Goal: Obtain resource: Find contact information

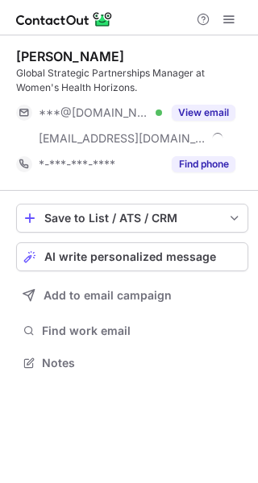
scroll to position [351, 258]
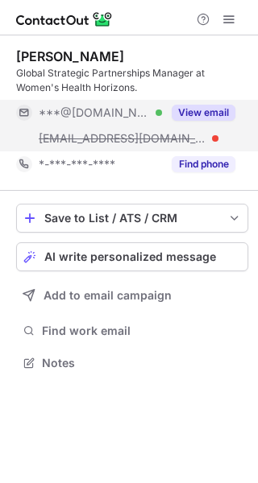
click at [181, 106] on button "View email" at bounding box center [204, 113] width 64 height 16
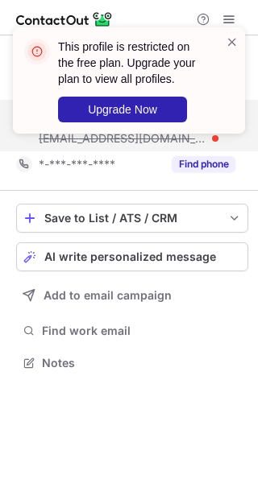
click at [217, 108] on div "This profile is restricted on the free plan. Upgrade your plan to view all prof…" at bounding box center [129, 241] width 258 height 483
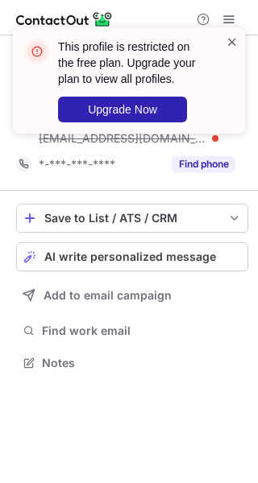
click at [227, 38] on span at bounding box center [232, 42] width 13 height 16
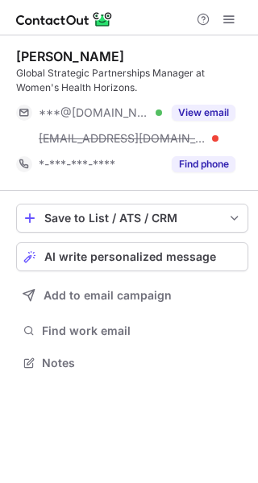
click at [232, 22] on span at bounding box center [228, 19] width 13 height 13
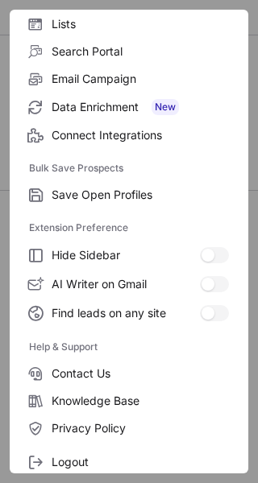
scroll to position [168, 0]
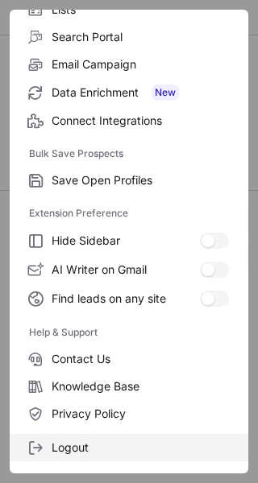
click at [89, 452] on span "Logout" at bounding box center [140, 448] width 177 height 15
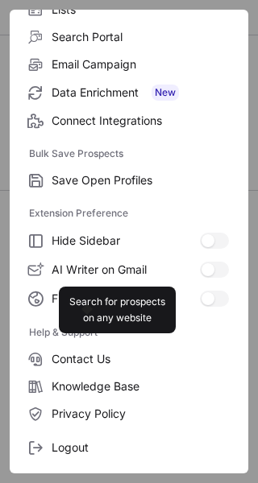
scroll to position [326, 258]
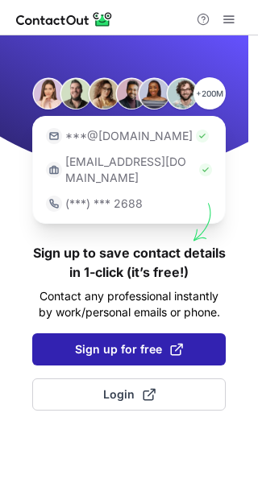
click at [104, 342] on span "Sign up for free" at bounding box center [129, 350] width 108 height 16
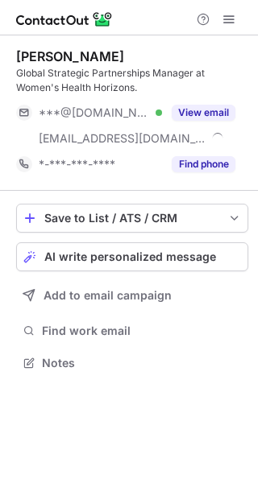
scroll to position [351, 258]
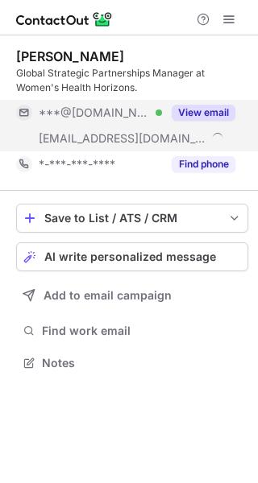
click at [205, 100] on div "View email" at bounding box center [198, 113] width 73 height 26
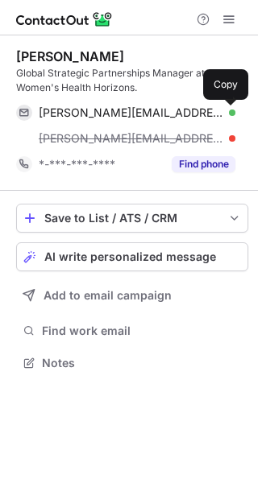
click at [222, 107] on span at bounding box center [227, 112] width 13 height 13
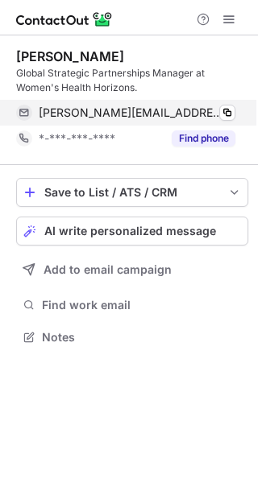
scroll to position [326, 258]
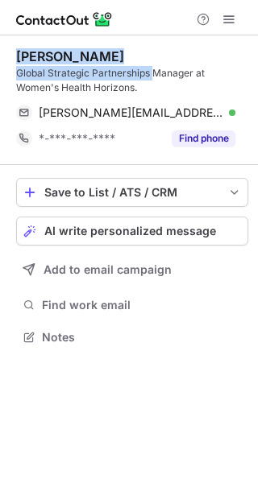
drag, startPoint x: 153, startPoint y: 73, endPoint x: 18, endPoint y: 59, distance: 136.1
click at [18, 59] on div "Christina Shone Global Strategic Partnerships Manager at Women's Health Horizon…" at bounding box center [132, 71] width 232 height 47
copy div "Christina Shone Global Strategic Partnerships"
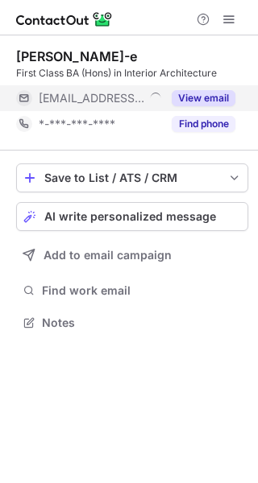
scroll to position [8, 8]
click at [196, 101] on button "View email" at bounding box center [204, 98] width 64 height 16
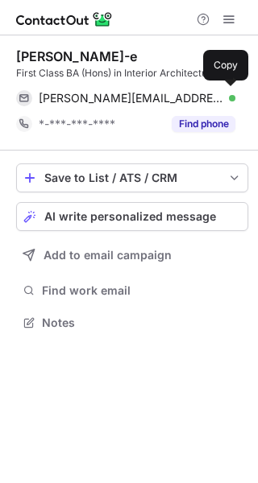
click at [216, 97] on div "j.bulie@faulknerbrowns.co.uk Verified" at bounding box center [137, 98] width 197 height 15
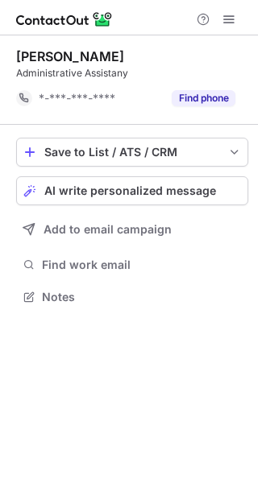
scroll to position [285, 258]
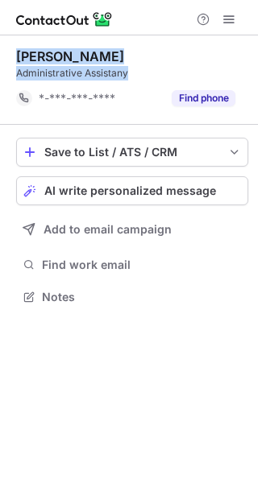
drag, startPoint x: 142, startPoint y: 72, endPoint x: 15, endPoint y: 60, distance: 127.1
click at [15, 60] on div "Lindsey Calderwood Administrative Assistany *-***-***-**** Find phone Save to L…" at bounding box center [129, 178] width 258 height 286
copy div "Lindsey Calderwood Administrative Assistany"
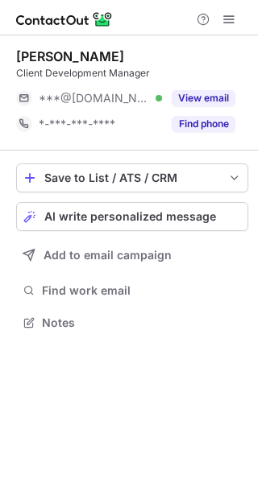
scroll to position [8, 8]
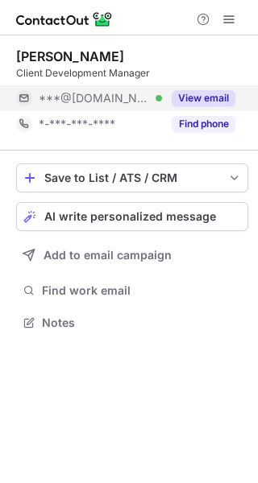
click at [160, 92] on div "***@live.co.uk Verified" at bounding box center [100, 98] width 123 height 15
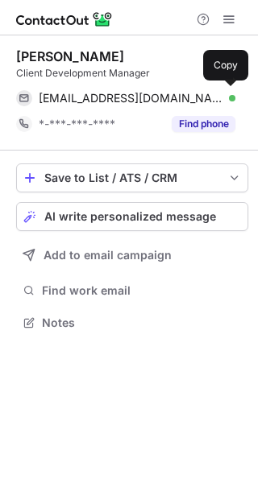
click at [204, 90] on div "caitlinshaarp@live.co.uk Verified Copy" at bounding box center [125, 98] width 219 height 26
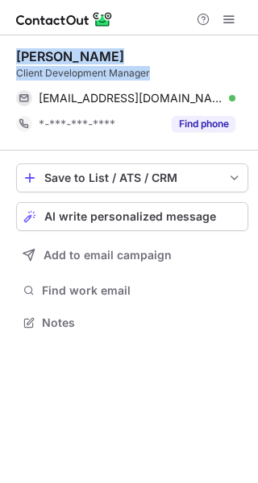
drag, startPoint x: 164, startPoint y: 70, endPoint x: 13, endPoint y: 57, distance: 152.0
click at [13, 57] on div "Cait Sharp Client Development Manager caitlinshaarp@live.co.uk Verified Copy *-…" at bounding box center [129, 191] width 258 height 312
copy div "Cait Sharp Client Development Manager"
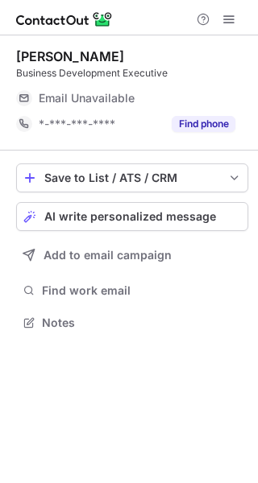
scroll to position [8, 8]
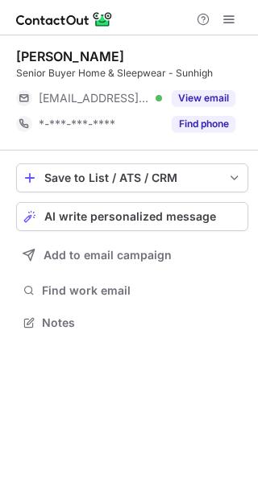
scroll to position [8, 8]
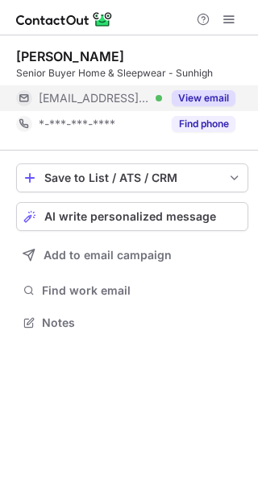
click at [135, 90] on div "***@sky.com Verified" at bounding box center [89, 98] width 146 height 26
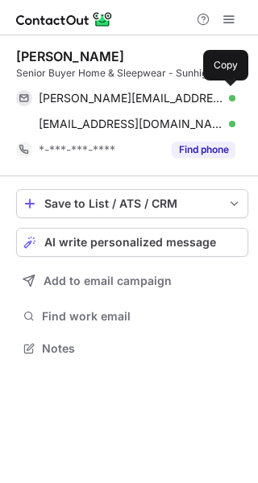
scroll to position [337, 258]
click at [170, 93] on div "k.willan@sky.com Verified" at bounding box center [137, 98] width 197 height 15
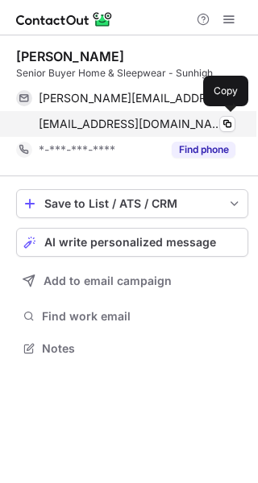
click at [65, 123] on span "k.graham16@sky.com" at bounding box center [131, 124] width 185 height 15
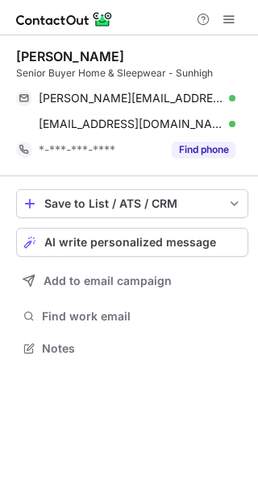
click at [80, 73] on div "Senior Buyer Home & Sleepwear - Sunhigh" at bounding box center [132, 73] width 232 height 15
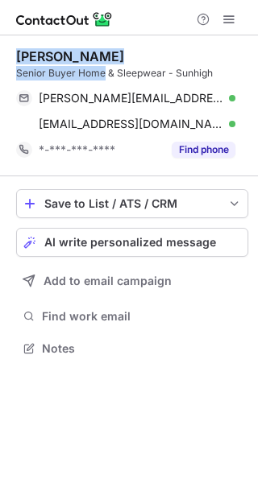
drag, startPoint x: 106, startPoint y: 72, endPoint x: 19, endPoint y: 54, distance: 88.8
click at [19, 54] on div "Karen Halliday Senior Buyer Home & Sleepwear - Sunhigh" at bounding box center [132, 64] width 232 height 32
copy div "Karen Halliday Senior Buyer Home"
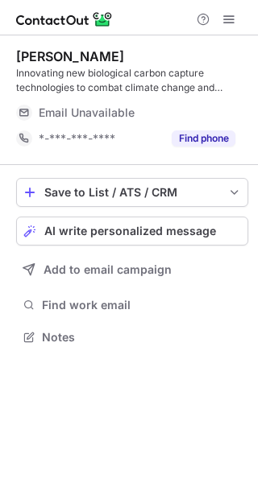
scroll to position [326, 258]
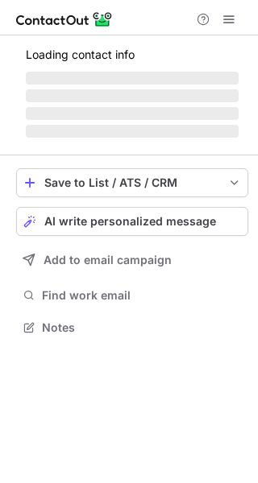
scroll to position [326, 258]
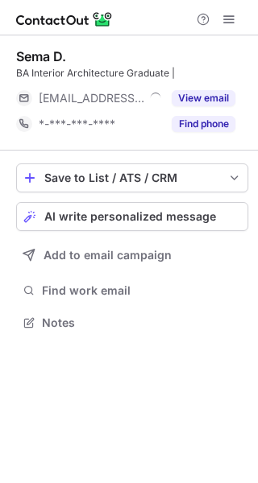
scroll to position [8, 8]
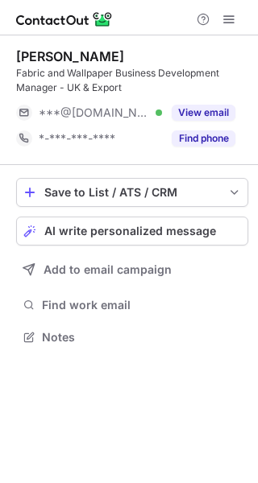
scroll to position [326, 258]
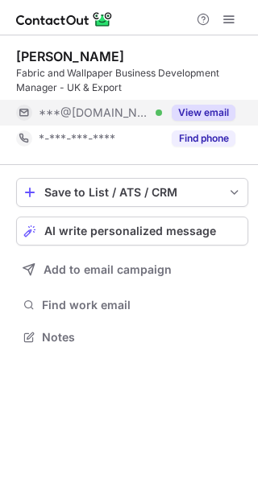
click at [209, 107] on button "View email" at bounding box center [204, 113] width 64 height 16
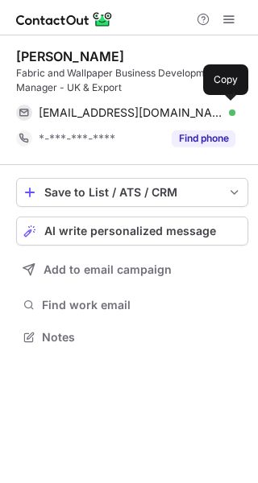
click at [209, 107] on span "paulinevanvalkengoed@gmail.com" at bounding box center [131, 113] width 185 height 15
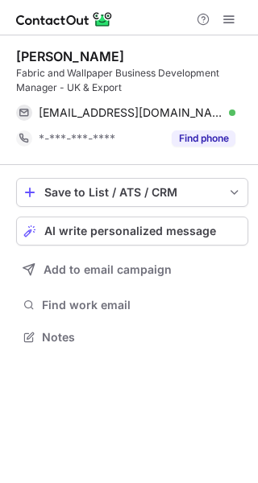
click at [50, 72] on div "Fabric and Wallpaper Business Development Manager - UK & Export" at bounding box center [132, 80] width 232 height 29
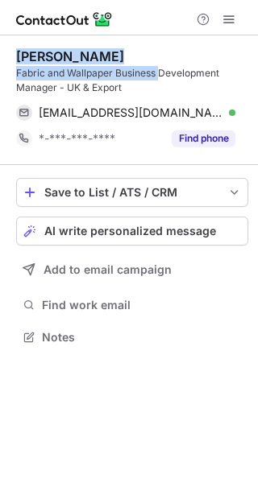
drag, startPoint x: 160, startPoint y: 73, endPoint x: 16, endPoint y: 57, distance: 145.1
click at [16, 57] on div "Pauline V. Fabric and Wallpaper Business Development Manager - UK & Export" at bounding box center [132, 71] width 232 height 47
copy div "Pauline V. Fabric and Wallpaper Business"
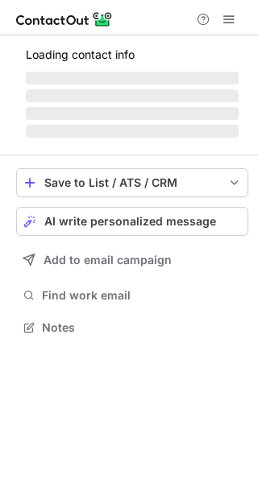
scroll to position [377, 258]
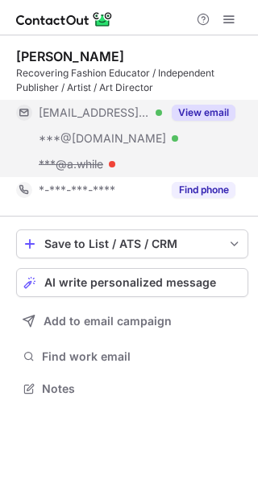
click at [175, 117] on button "View email" at bounding box center [204, 113] width 64 height 16
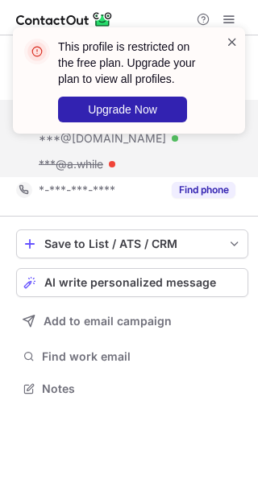
click at [233, 45] on span at bounding box center [232, 42] width 13 height 16
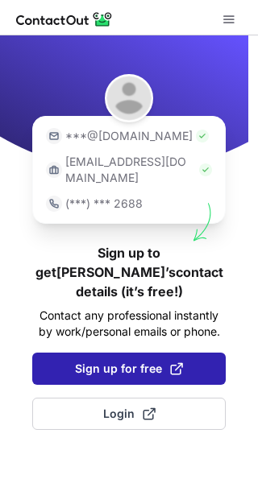
click at [134, 361] on span "Sign up for free" at bounding box center [129, 369] width 108 height 16
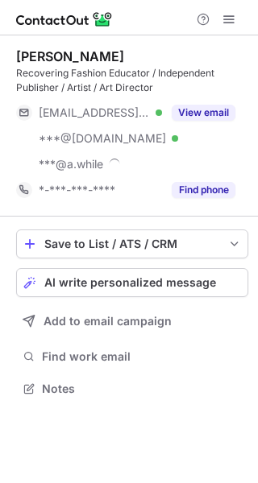
scroll to position [377, 258]
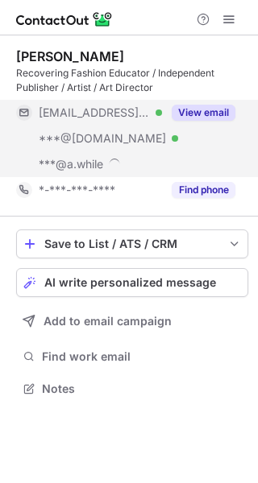
click at [194, 101] on div "View email" at bounding box center [198, 113] width 73 height 26
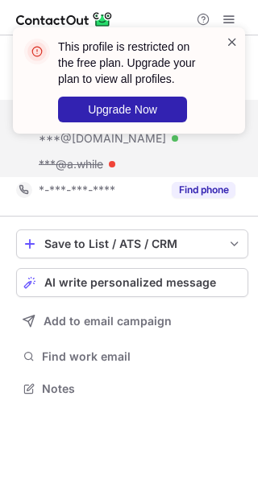
click at [233, 43] on span at bounding box center [232, 42] width 13 height 16
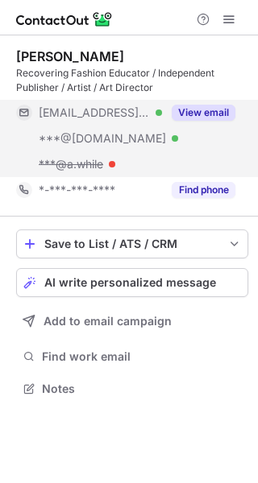
click at [226, 19] on span at bounding box center [228, 19] width 13 height 13
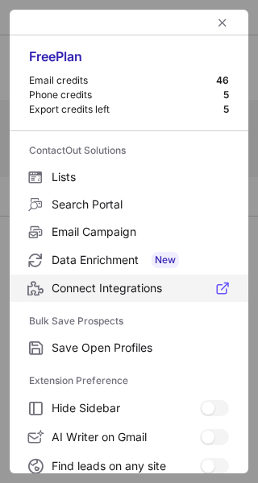
scroll to position [187, 0]
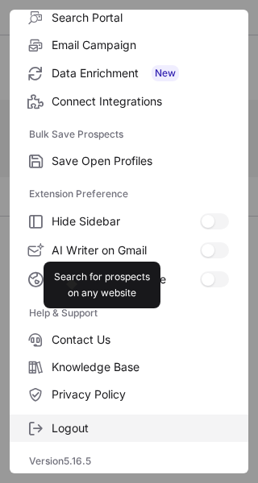
click at [93, 431] on span "Logout" at bounding box center [140, 428] width 177 height 15
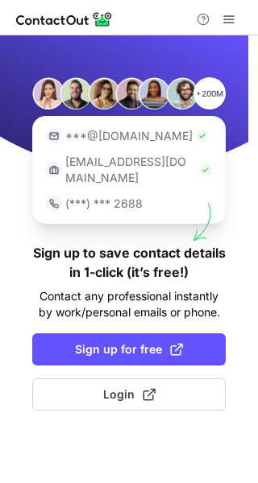
click at [118, 431] on div "+200M ***@gmail.com ***@company.com (***) *** 2688 Sign up to save contact deta…" at bounding box center [129, 259] width 258 height 448
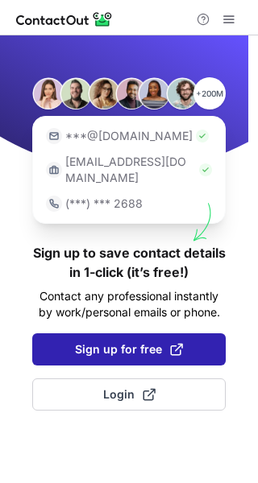
click at [101, 346] on button "Sign up for free" at bounding box center [128, 350] width 193 height 32
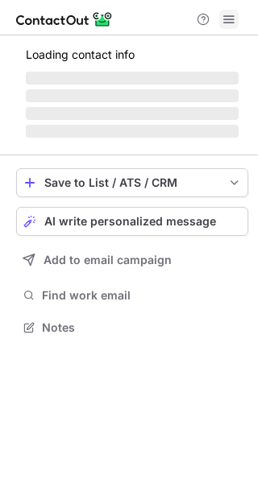
scroll to position [317, 258]
click at [234, 21] on span at bounding box center [228, 19] width 13 height 13
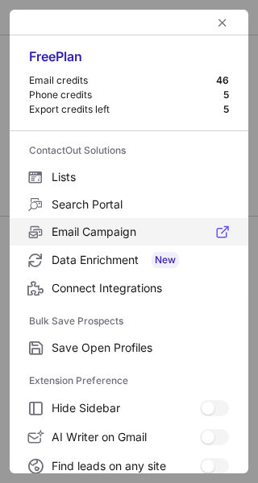
scroll to position [187, 0]
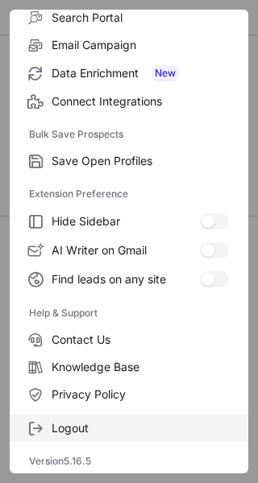
click at [101, 418] on label "Logout" at bounding box center [129, 428] width 238 height 27
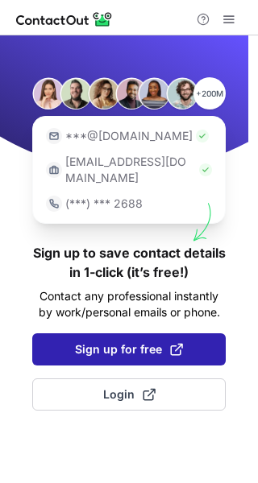
click at [110, 334] on button "Sign up for free" at bounding box center [128, 350] width 193 height 32
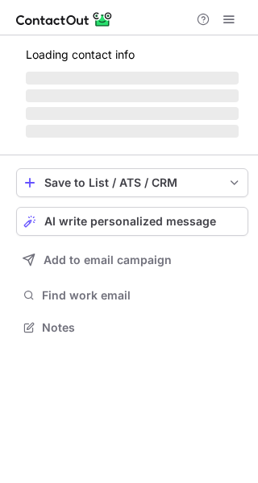
scroll to position [377, 258]
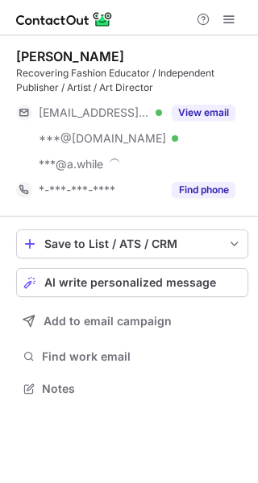
click at [186, 93] on div "Recovering Fashion Educator / Independent Publisher / Artist / Art Director" at bounding box center [132, 80] width 232 height 29
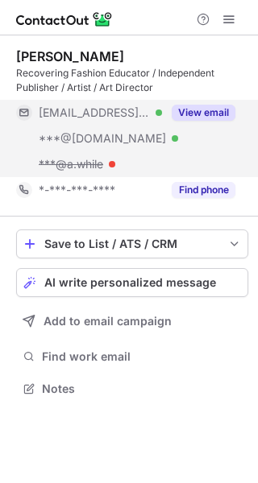
click at [190, 107] on button "View email" at bounding box center [204, 113] width 64 height 16
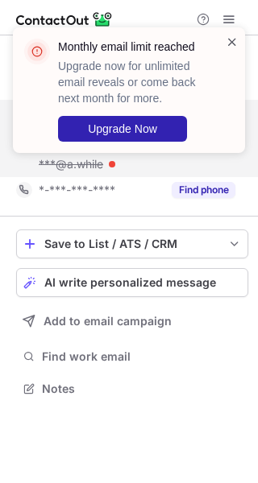
click at [226, 39] on span at bounding box center [232, 42] width 13 height 16
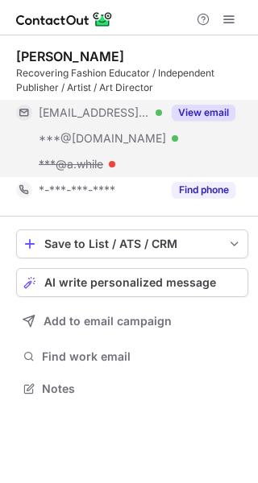
click at [226, 15] on span at bounding box center [228, 19] width 13 height 13
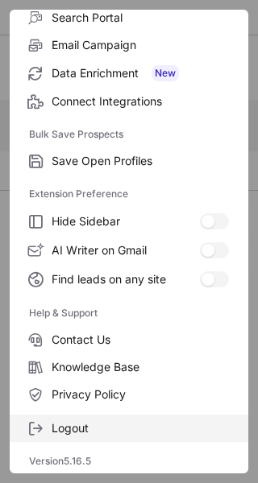
scroll to position [351, 258]
click at [85, 422] on span "Logout" at bounding box center [140, 428] width 177 height 15
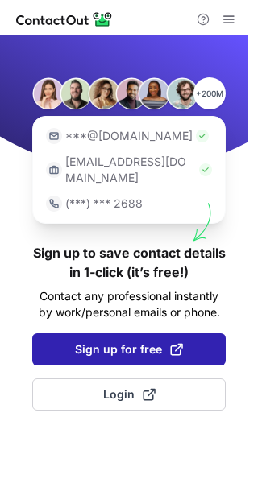
click at [82, 342] on button "Sign up for free" at bounding box center [128, 350] width 193 height 32
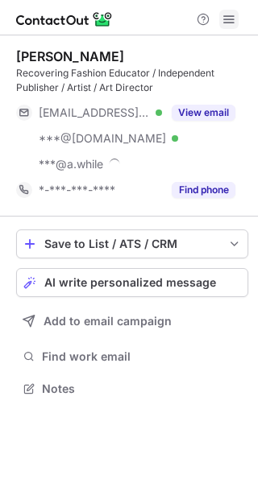
scroll to position [377, 258]
click at [227, 20] on span at bounding box center [228, 19] width 13 height 13
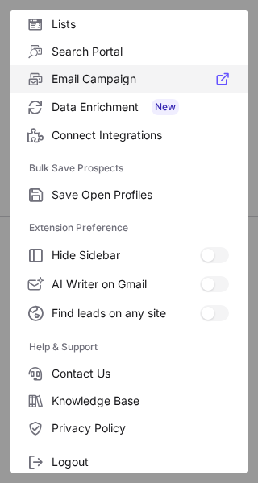
scroll to position [187, 0]
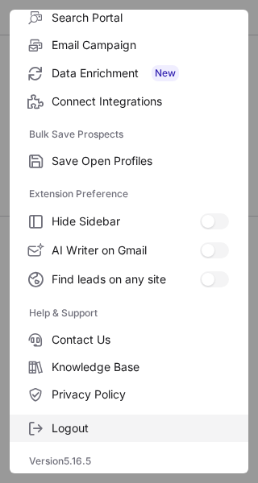
click at [103, 425] on span "Logout" at bounding box center [140, 428] width 177 height 15
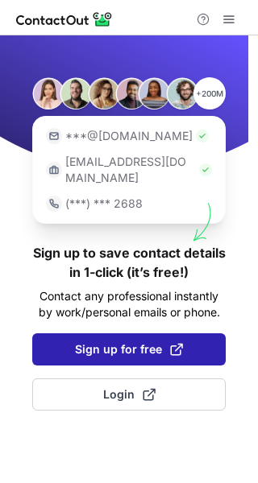
click at [123, 342] on span "Sign up for free" at bounding box center [129, 350] width 108 height 16
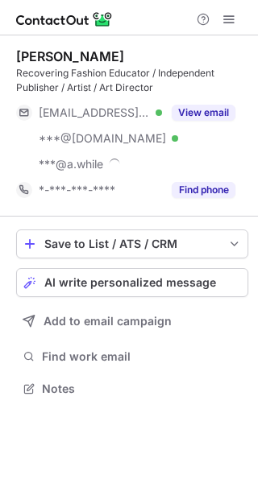
scroll to position [377, 258]
click at [234, 15] on span at bounding box center [228, 19] width 13 height 13
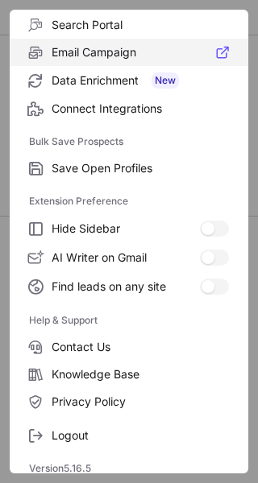
scroll to position [187, 0]
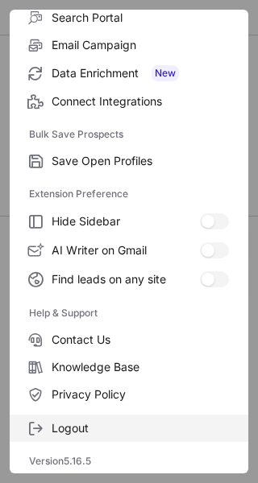
click at [108, 419] on label "Logout" at bounding box center [129, 428] width 238 height 27
click at [98, 421] on span "Logout" at bounding box center [140, 428] width 177 height 15
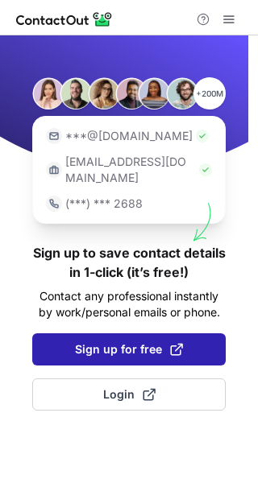
click at [109, 342] on span "Sign up for free" at bounding box center [129, 350] width 108 height 16
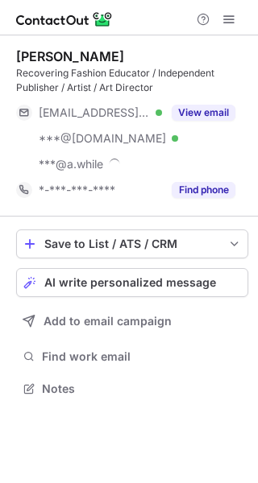
scroll to position [377, 258]
click at [193, 98] on div "Matt Ryalls Recovering Fashion Educator / Independent Publisher / Artist / Art …" at bounding box center [132, 125] width 232 height 155
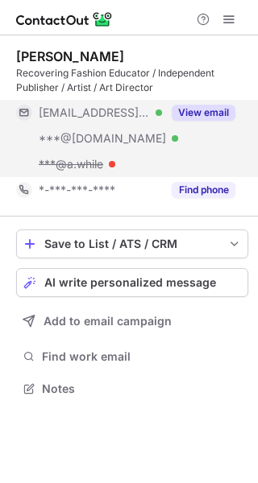
click at [196, 110] on button "View email" at bounding box center [204, 113] width 64 height 16
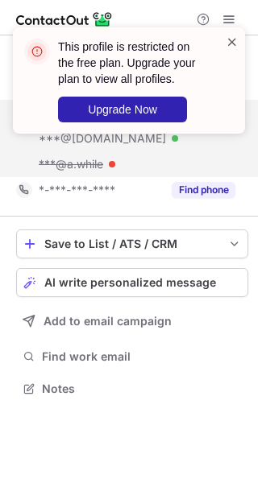
click at [231, 35] on span at bounding box center [232, 42] width 13 height 16
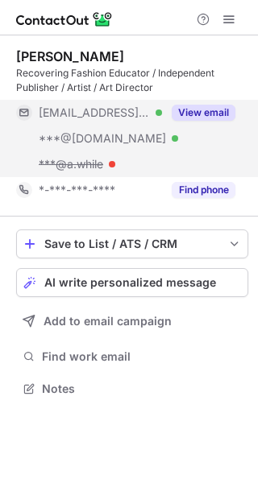
click at [228, 20] on span at bounding box center [228, 19] width 13 height 13
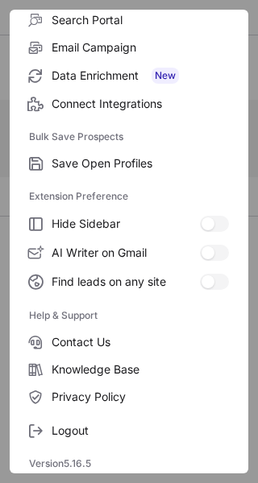
scroll to position [187, 0]
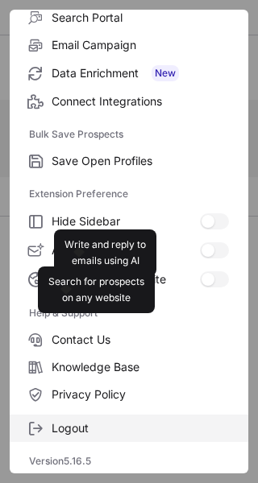
click at [103, 425] on span "Logout" at bounding box center [140, 428] width 177 height 15
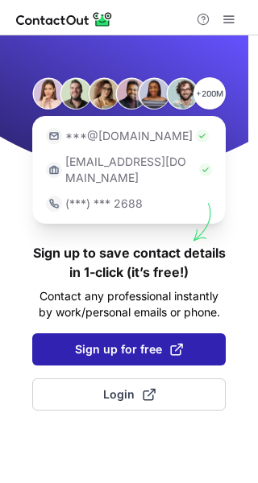
click at [109, 342] on span "Sign up for free" at bounding box center [129, 350] width 108 height 16
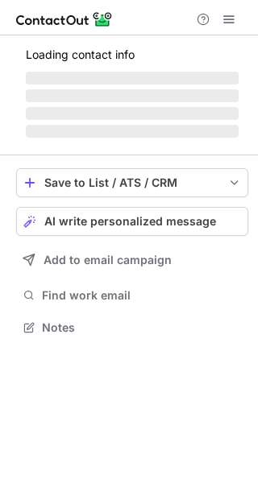
scroll to position [8, 8]
click at [186, 89] on span "‌ ‌ ‌ ‌" at bounding box center [132, 104] width 213 height 69
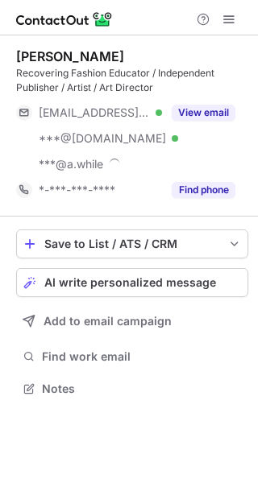
scroll to position [377, 258]
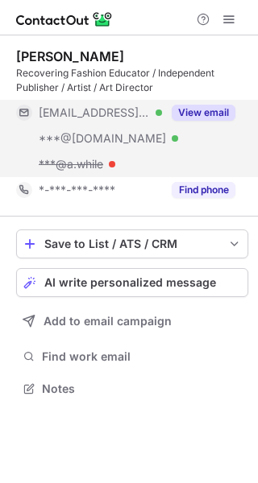
click at [191, 110] on button "View email" at bounding box center [204, 113] width 64 height 16
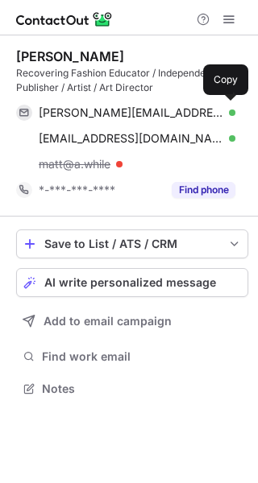
click at [191, 110] on div "[PERSON_NAME][EMAIL_ADDRESS][DOMAIN_NAME] Verified" at bounding box center [137, 113] width 197 height 15
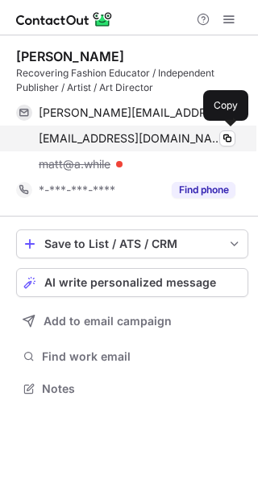
click at [135, 130] on div "[EMAIL_ADDRESS][DOMAIN_NAME] Verified Copy" at bounding box center [125, 139] width 219 height 26
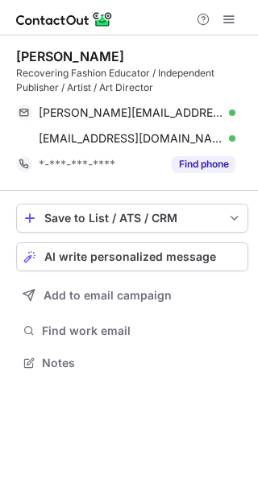
scroll to position [351, 258]
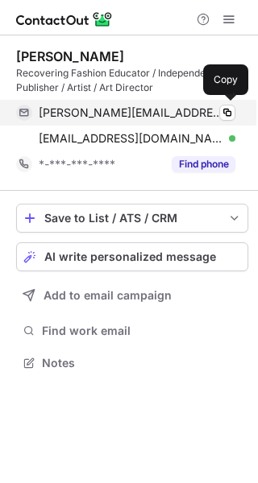
click at [139, 114] on span "[PERSON_NAME][EMAIL_ADDRESS][DOMAIN_NAME]" at bounding box center [131, 113] width 185 height 15
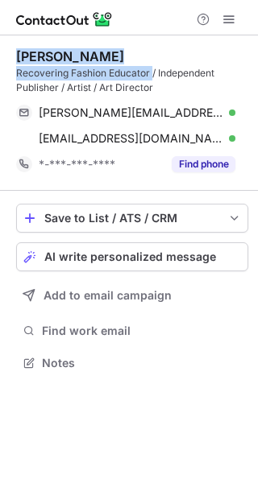
drag, startPoint x: 152, startPoint y: 72, endPoint x: 15, endPoint y: 57, distance: 137.7
click at [16, 57] on div "[PERSON_NAME] Recovering Fashion Educator / Independent Publisher / Artist / Ar…" at bounding box center [132, 71] width 232 height 47
copy div "[PERSON_NAME] Recovering Fashion Educator"
